Goal: Information Seeking & Learning: Learn about a topic

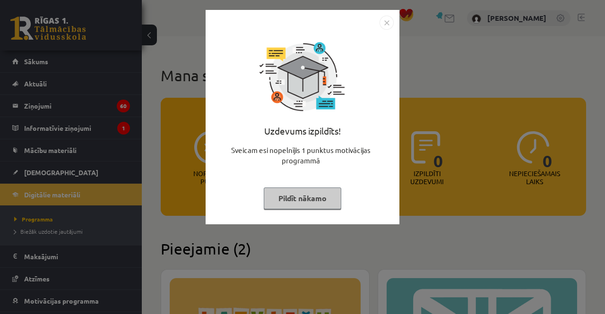
click at [297, 200] on button "Pildīt nākamo" at bounding box center [302, 199] width 77 height 22
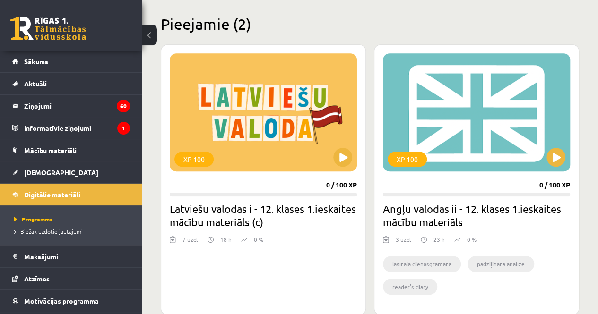
scroll to position [250, 0]
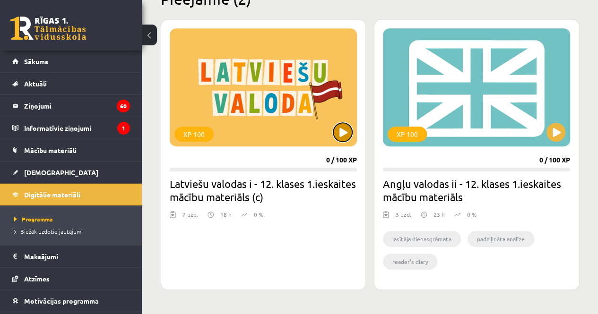
click at [340, 135] on button at bounding box center [342, 132] width 19 height 19
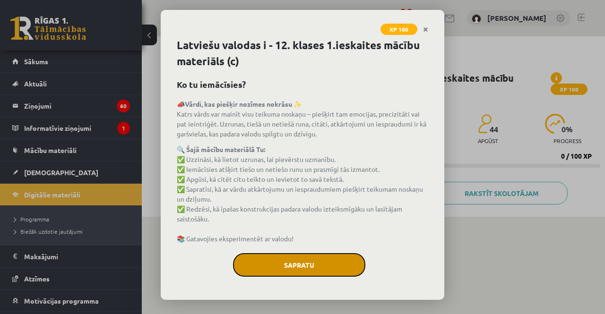
click at [298, 262] on button "Sapratu" at bounding box center [299, 265] width 132 height 24
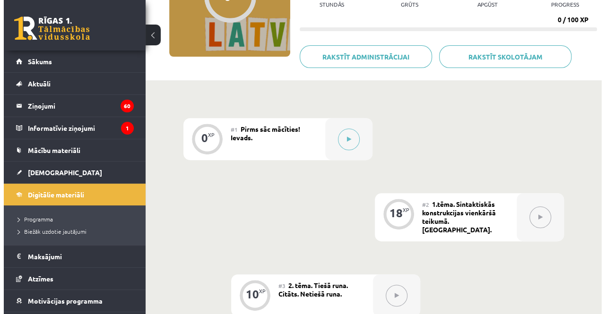
scroll to position [137, 0]
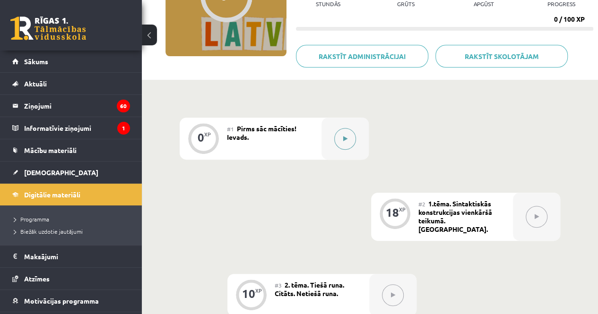
click at [349, 136] on button at bounding box center [345, 139] width 22 height 22
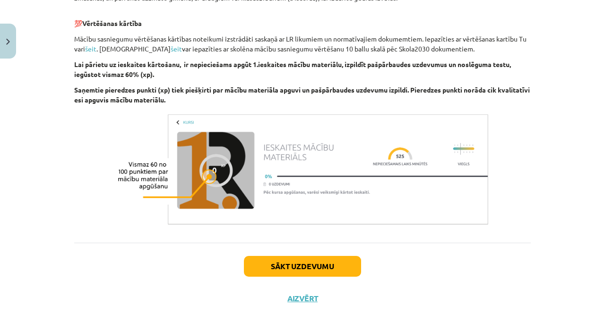
scroll to position [614, 0]
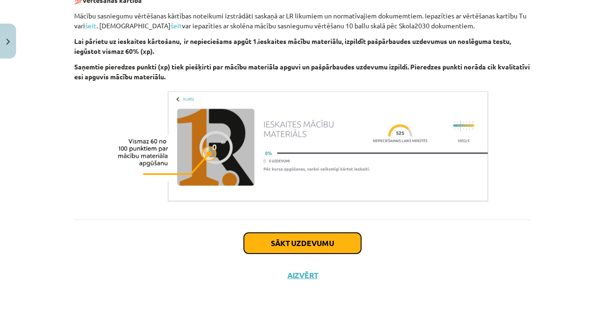
click at [255, 247] on button "Sākt uzdevumu" at bounding box center [302, 243] width 117 height 21
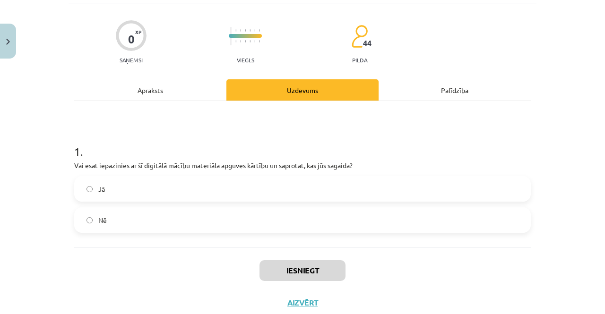
scroll to position [61, 0]
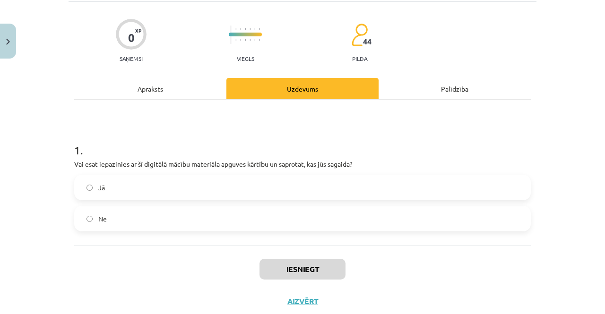
click at [237, 192] on label "Jā" at bounding box center [302, 188] width 454 height 24
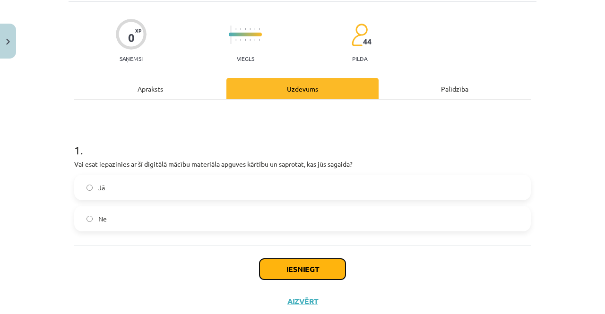
click at [287, 267] on button "Iesniegt" at bounding box center [302, 269] width 86 height 21
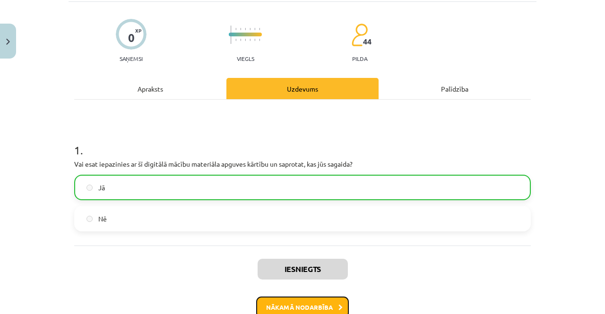
click at [275, 303] on button "Nākamā nodarbība" at bounding box center [302, 308] width 93 height 22
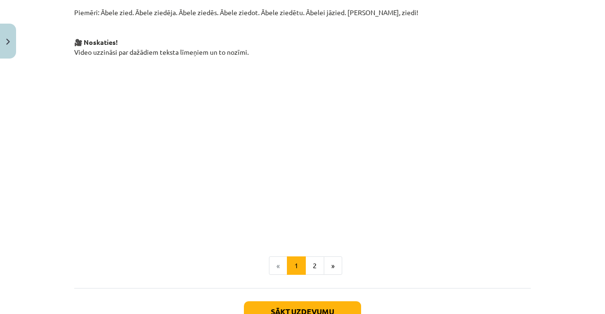
scroll to position [668, 0]
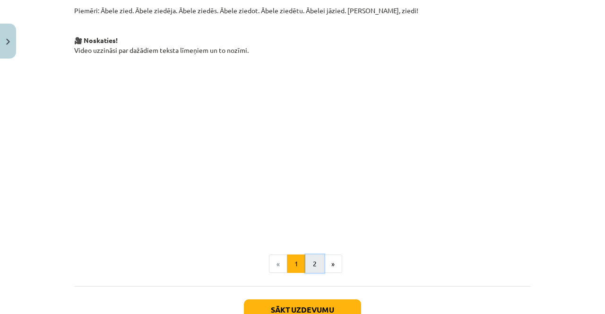
click at [315, 255] on button "2" at bounding box center [314, 264] width 19 height 19
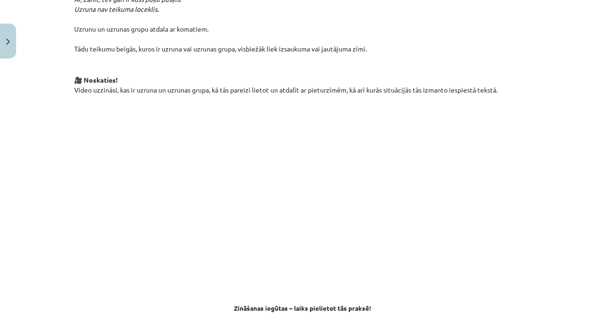
scroll to position [565, 0]
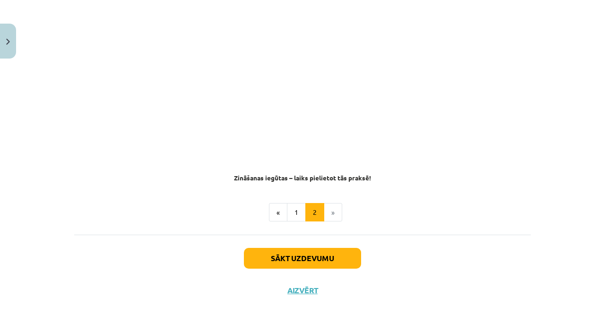
click at [327, 203] on li "»" at bounding box center [333, 212] width 18 height 19
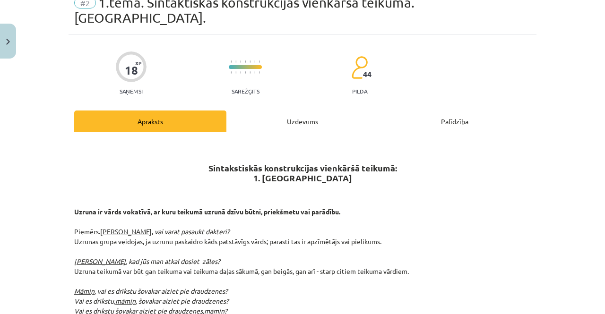
scroll to position [0, 0]
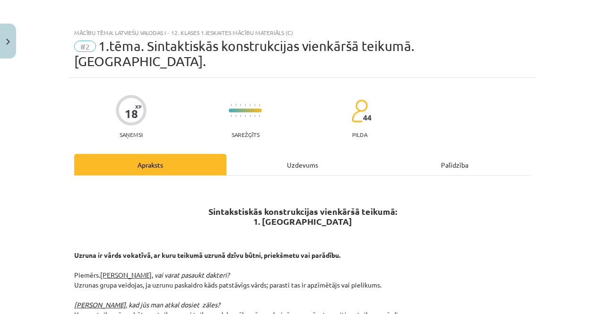
click at [287, 154] on div "Uzdevums" at bounding box center [302, 164] width 152 height 21
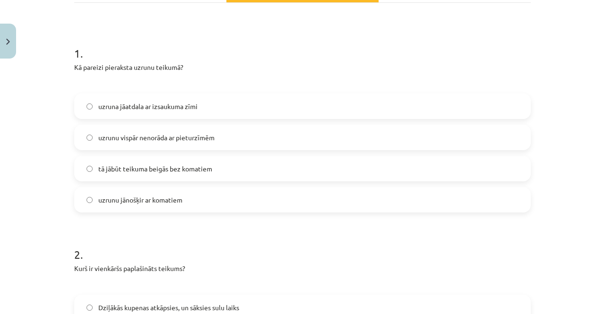
scroll to position [178, 0]
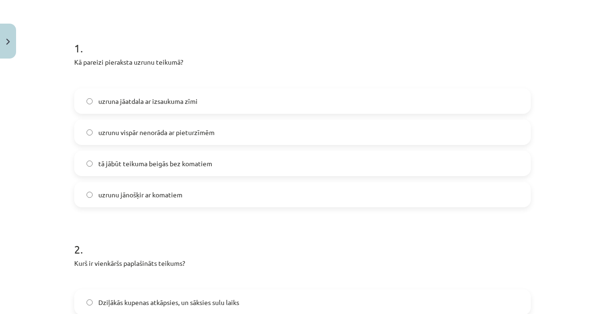
click at [257, 183] on label "uzrunu jānošķir ar komatiem" at bounding box center [302, 195] width 454 height 24
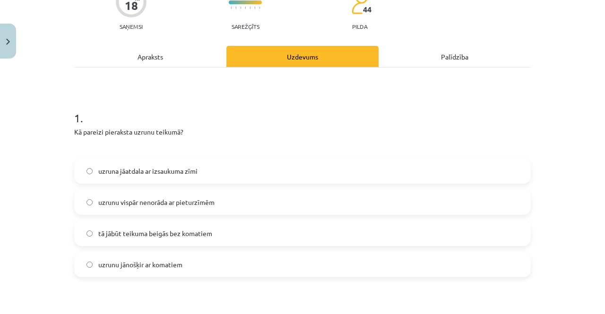
click at [209, 49] on div "Apraksts" at bounding box center [150, 56] width 152 height 21
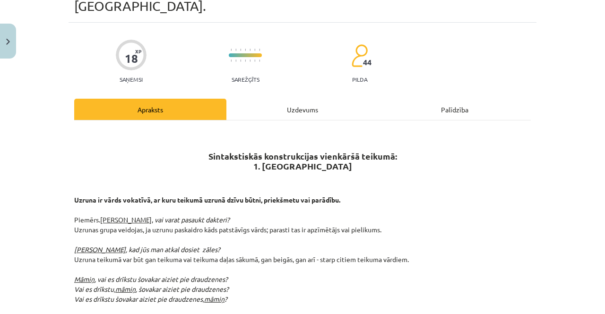
scroll to position [48, 0]
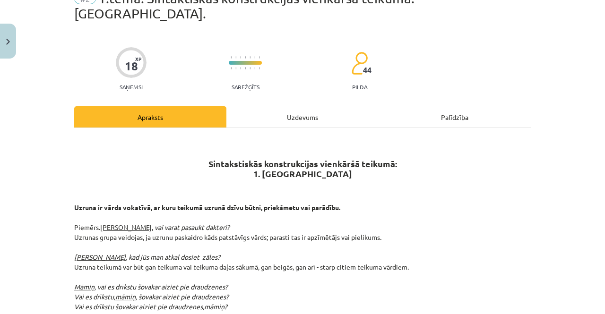
click at [272, 106] on div "Uzdevums" at bounding box center [302, 116] width 152 height 21
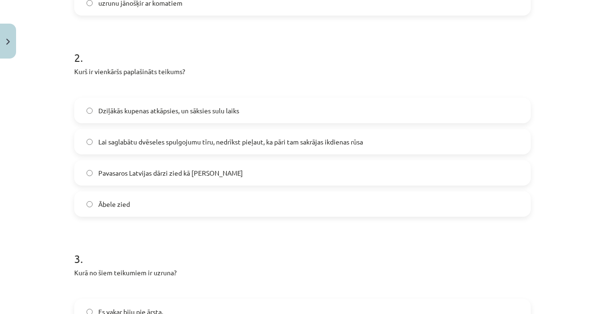
scroll to position [370, 0]
click at [246, 162] on label "Pavasaros Latvijas dārzi zied kā baltas kupenas" at bounding box center [302, 173] width 454 height 24
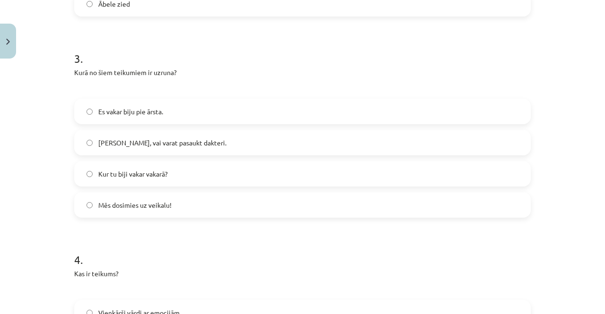
scroll to position [571, 0]
click at [239, 130] on label "Māsiņ, vai varat pasaukt dakteri." at bounding box center [302, 142] width 454 height 24
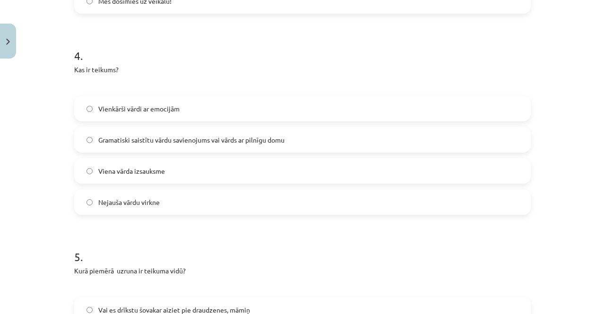
scroll to position [777, 0]
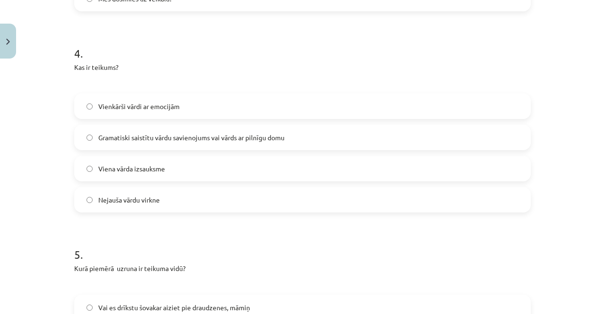
click at [256, 133] on span "Gramatiski saistītu vārdu savienojums vai vārds ar pilnīgu domu" at bounding box center [191, 138] width 186 height 10
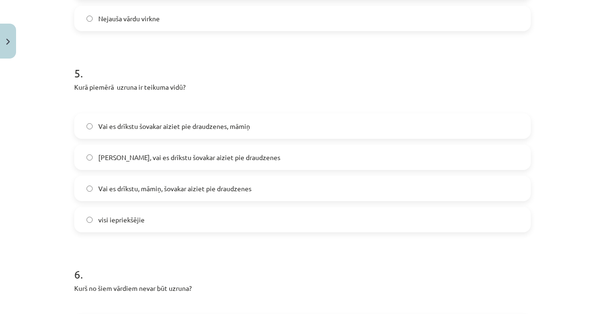
scroll to position [960, 0]
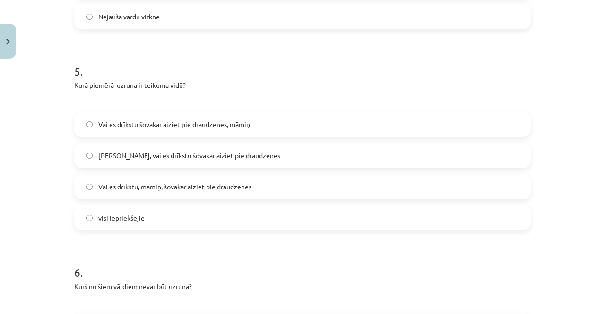
click at [233, 176] on label "Vai es drīkstu, māmiņ, šovakar aiziet pie draudzenes" at bounding box center [302, 187] width 454 height 24
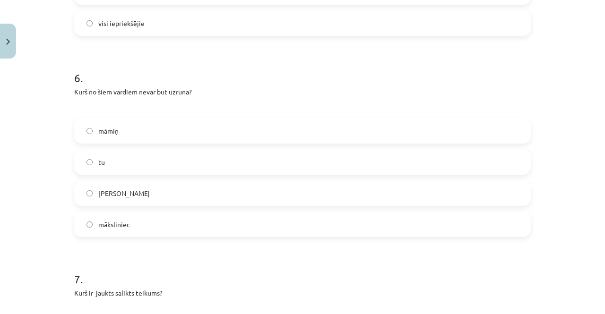
scroll to position [1157, 0]
click at [188, 148] on label "tu" at bounding box center [302, 160] width 454 height 24
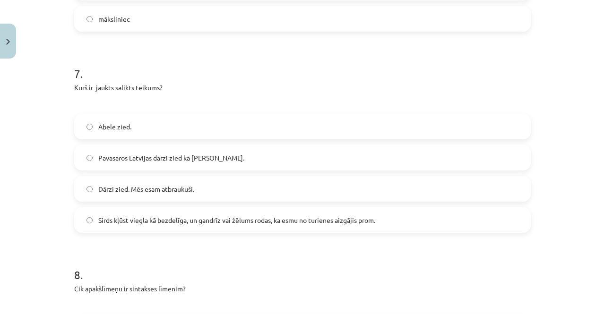
scroll to position [1361, 0]
click at [209, 210] on label "Sirds kļūst viegla kā bezdelīga, un gandrīz vai žēlums rodas, ka esmu no turien…" at bounding box center [302, 219] width 454 height 24
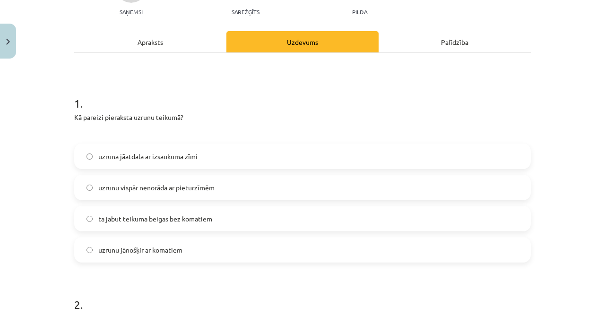
scroll to position [0, 0]
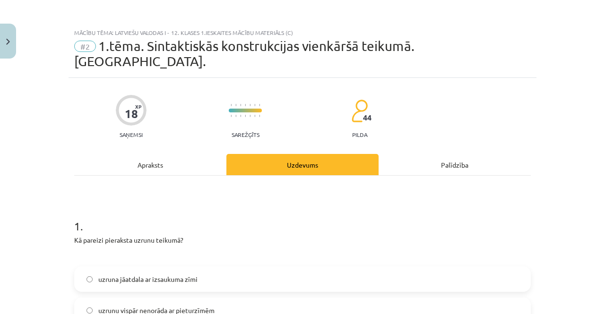
click at [169, 154] on div "Apraksts" at bounding box center [150, 164] width 152 height 21
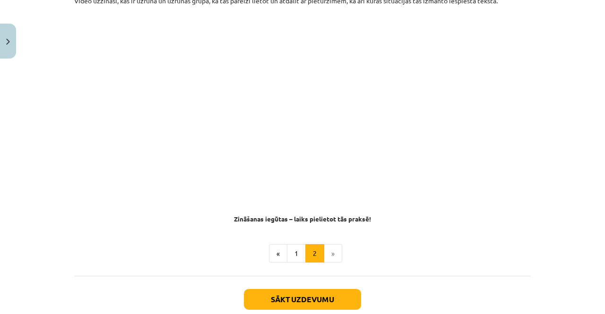
scroll to position [524, 0]
click at [294, 244] on button "1" at bounding box center [296, 253] width 19 height 19
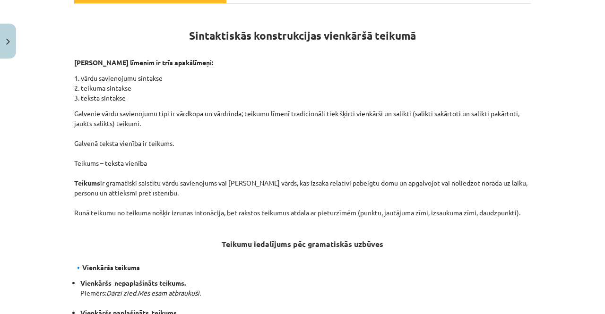
scroll to position [0, 0]
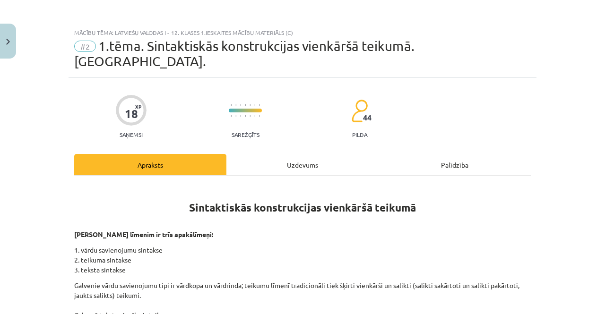
click at [291, 154] on div "Uzdevums" at bounding box center [302, 164] width 152 height 21
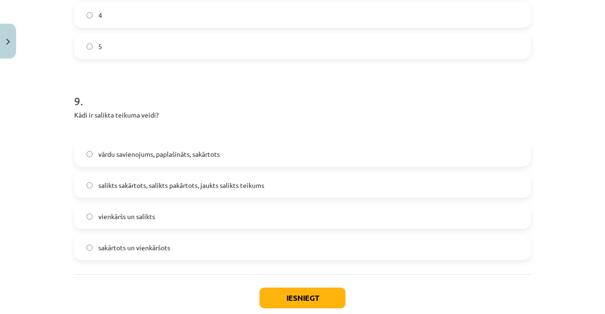
scroll to position [1736, 0]
click at [248, 175] on label "salikts sakārtots, salikts pakārtots, jaukts salikts teikums" at bounding box center [302, 184] width 454 height 24
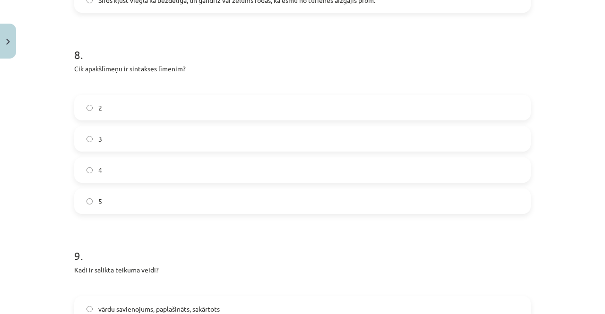
scroll to position [1577, 0]
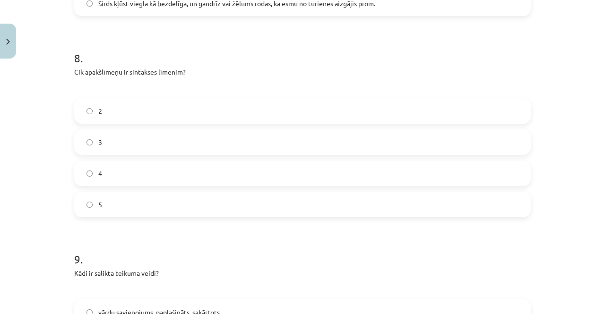
click at [245, 131] on label "3" at bounding box center [302, 142] width 454 height 24
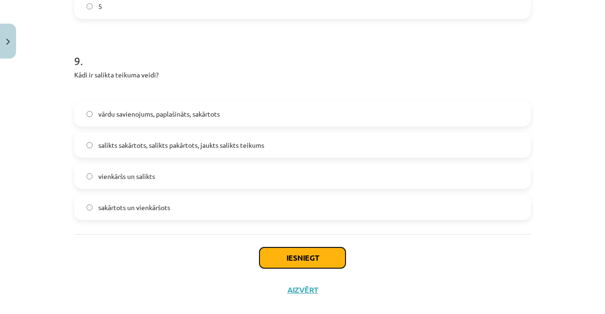
click at [322, 248] on button "Iesniegt" at bounding box center [302, 258] width 86 height 21
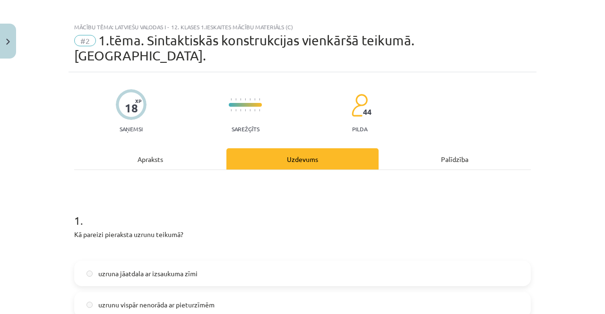
scroll to position [0, 0]
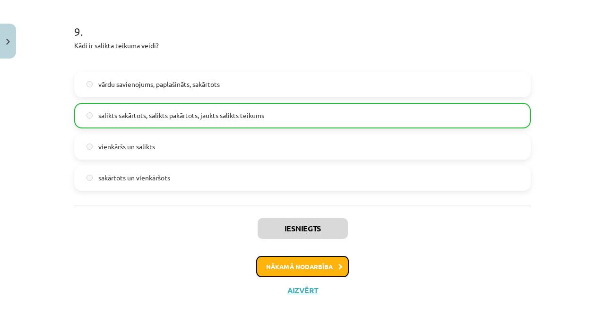
click at [280, 256] on button "Nākamā nodarbība" at bounding box center [302, 267] width 93 height 22
